Goal: Transaction & Acquisition: Purchase product/service

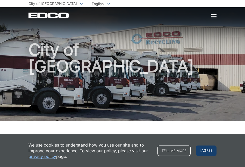
click at [210, 149] on span "I agree" at bounding box center [206, 151] width 21 height 10
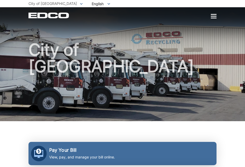
click at [72, 148] on h2 "Pay Your Bill" at bounding box center [82, 151] width 66 height 6
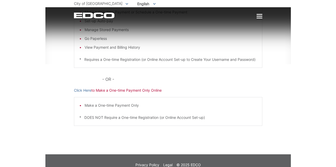
scroll to position [120, 0]
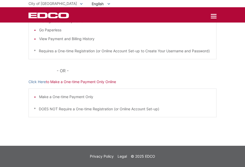
click at [65, 82] on p "Click Here to Make a One-time Payment Only Online" at bounding box center [123, 82] width 188 height 6
click at [39, 82] on link "Click Here" at bounding box center [37, 82] width 17 height 6
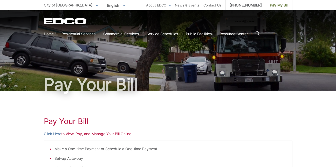
scroll to position [5, 0]
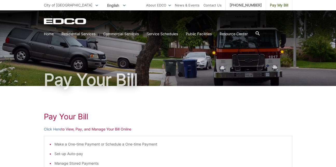
click at [75, 129] on p "Click Here to View, Pay, and Manage Your Bill Online" at bounding box center [168, 130] width 248 height 6
click at [70, 130] on p "Click Here to View, Pay, and Manage Your Bill Online" at bounding box center [168, 130] width 248 height 6
click at [55, 130] on link "Click Here" at bounding box center [52, 130] width 17 height 6
